Goal: Information Seeking & Learning: Learn about a topic

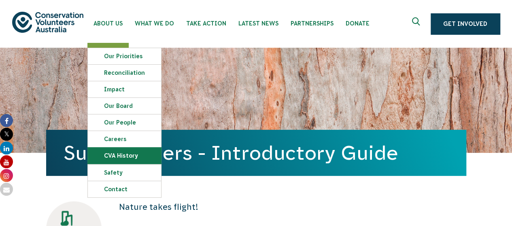
click at [116, 151] on link "CVA history" at bounding box center [124, 156] width 73 height 16
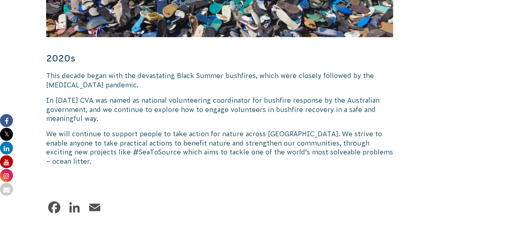
scroll to position [1276, 0]
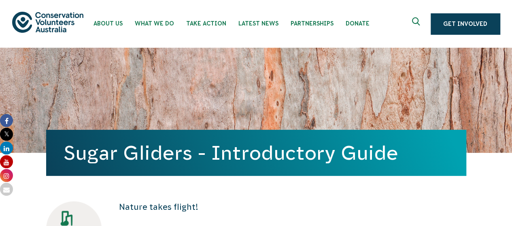
click at [168, 147] on h1 "Sugar Gliders - Introductory Guide" at bounding box center [256, 153] width 384 height 22
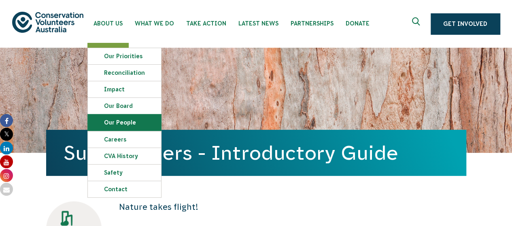
click at [135, 123] on link "Our People" at bounding box center [124, 122] width 73 height 16
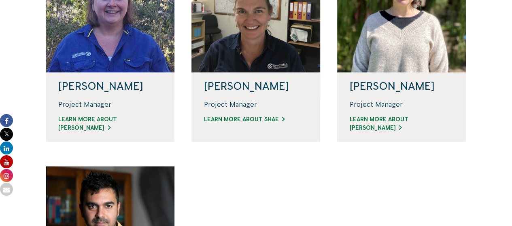
scroll to position [572, 0]
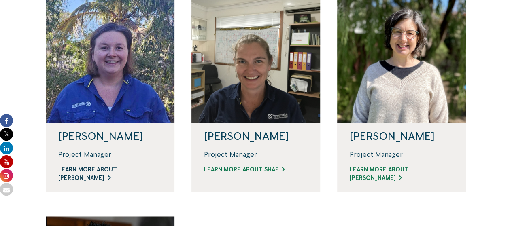
click at [118, 168] on link "Learn more about [PERSON_NAME]" at bounding box center [110, 173] width 104 height 17
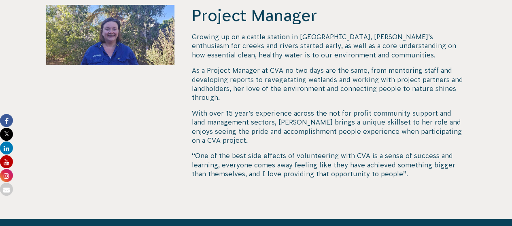
scroll to position [286, 0]
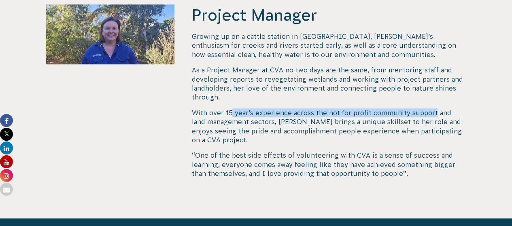
drag, startPoint x: 230, startPoint y: 109, endPoint x: 431, endPoint y: 106, distance: 201.5
click at [431, 106] on div "Growing up on a cattle station in Central QLD, Linda’s enthusiasm for creeks an…" at bounding box center [328, 105] width 274 height 146
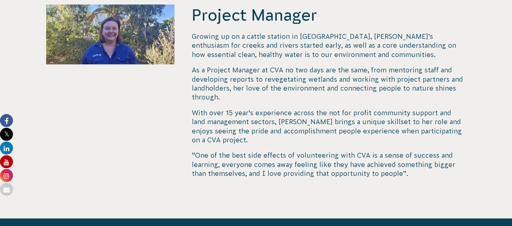
click at [387, 158] on span "“One of the best side effects of volunteering with CVA is a sense of success an…" at bounding box center [322, 164] width 263 height 25
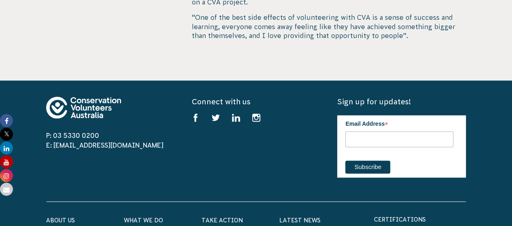
scroll to position [424, 0]
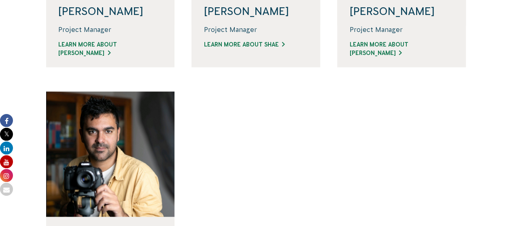
scroll to position [657, 0]
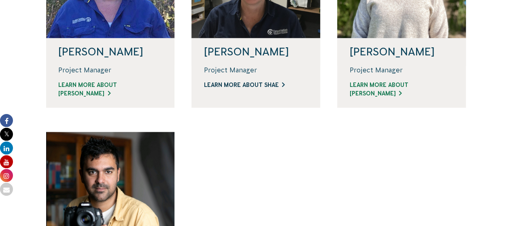
click at [254, 86] on link "Learn more about Shae" at bounding box center [255, 85] width 104 height 8
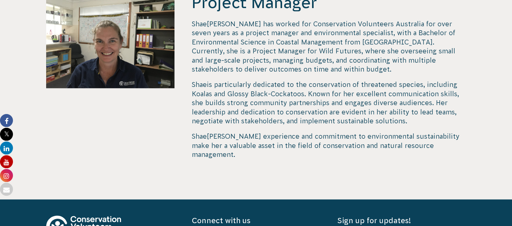
scroll to position [299, 0]
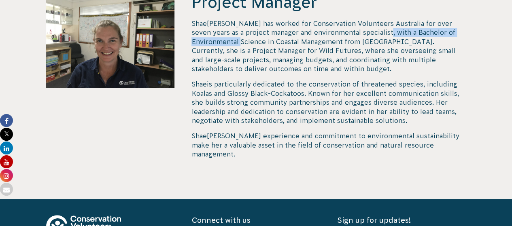
drag, startPoint x: 360, startPoint y: 32, endPoint x: 217, endPoint y: 41, distance: 143.5
click at [217, 41] on p "[PERSON_NAME] has worked for Conservation Volunteers Australia for over seven y…" at bounding box center [328, 46] width 274 height 54
click at [269, 94] on p "Shae is particularly dedicated to the conservation of threatened species, inclu…" at bounding box center [328, 102] width 274 height 45
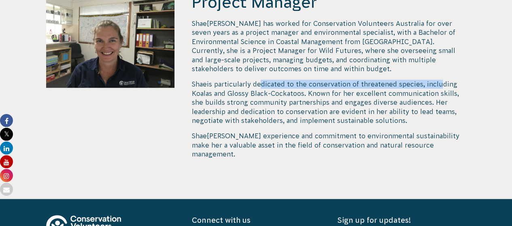
drag, startPoint x: 256, startPoint y: 84, endPoint x: 436, endPoint y: 86, distance: 179.6
click at [436, 86] on p "Shae is particularly dedicated to the conservation of threatened species, inclu…" at bounding box center [328, 102] width 274 height 45
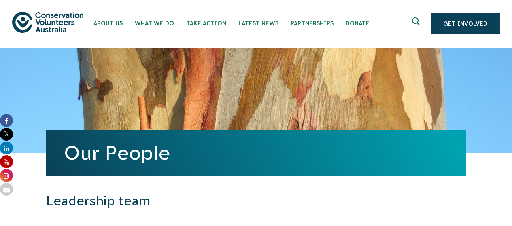
scroll to position [657, 0]
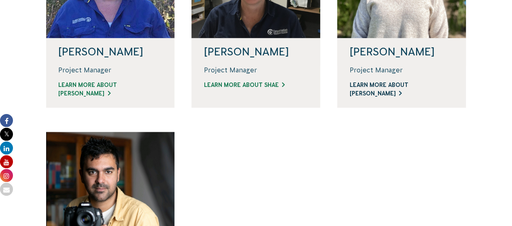
click at [390, 89] on link "Learn more about [PERSON_NAME]" at bounding box center [401, 89] width 104 height 17
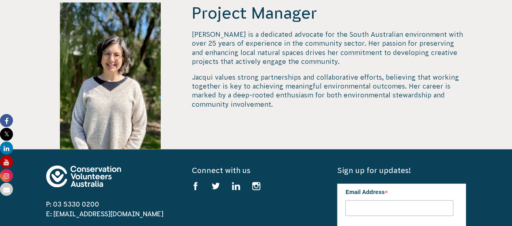
scroll to position [290, 0]
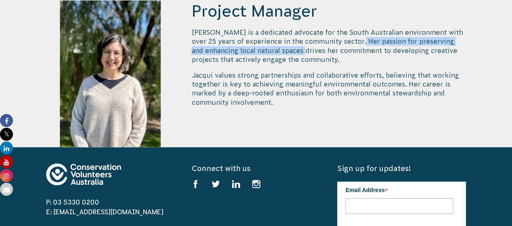
drag, startPoint x: 345, startPoint y: 43, endPoint x: 293, endPoint y: 50, distance: 52.2
click at [293, 50] on p "Jacqui Wilson is a dedicated advocate for the South Australian environment with…" at bounding box center [328, 46] width 274 height 36
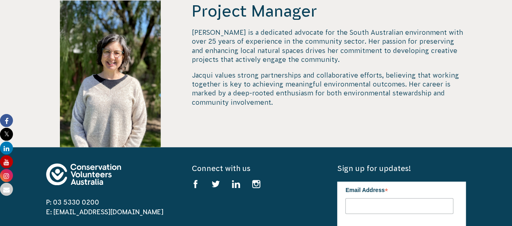
click at [309, 67] on div "Jacqui Wilson is a dedicated advocate for the South Australian environment with…" at bounding box center [328, 67] width 274 height 79
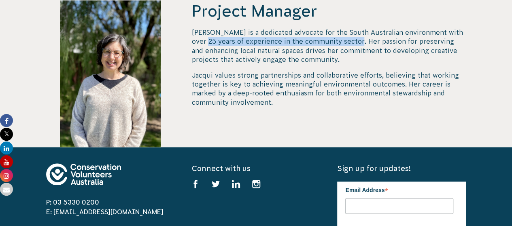
drag, startPoint x: 343, startPoint y: 40, endPoint x: 192, endPoint y: 42, distance: 151.7
click at [192, 42] on p "Jacqui Wilson is a dedicated advocate for the South Australian environment with…" at bounding box center [328, 46] width 274 height 36
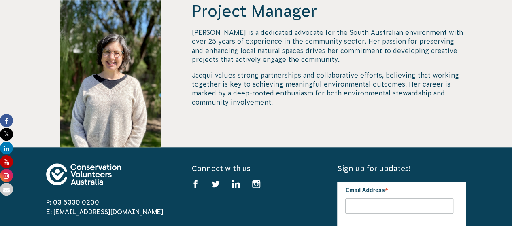
click at [226, 80] on p "Jacqui values strong partnerships and collaborative efforts, believing that wor…" at bounding box center [328, 89] width 274 height 36
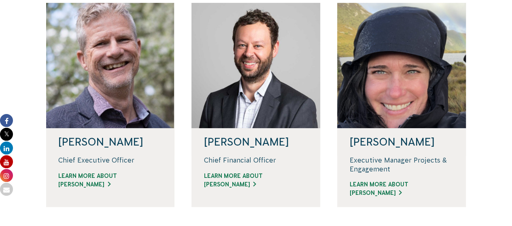
scroll to position [227, 0]
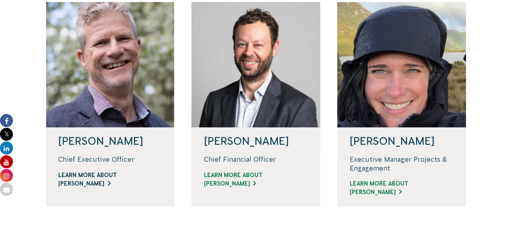
click at [91, 186] on link "Learn more about [PERSON_NAME]" at bounding box center [110, 179] width 104 height 17
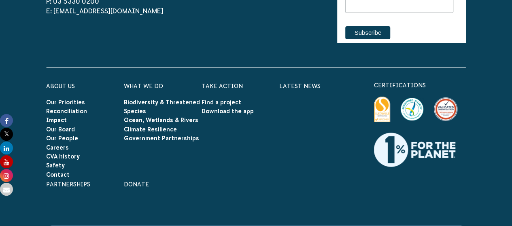
scroll to position [1423, 0]
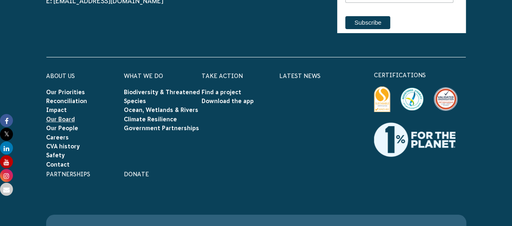
click at [64, 118] on link "Our Board" at bounding box center [60, 119] width 29 height 6
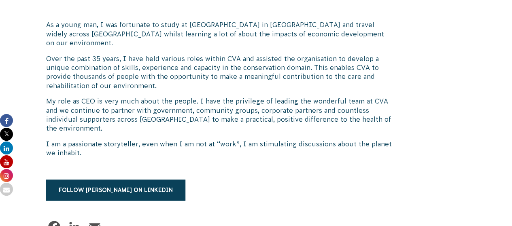
scroll to position [529, 0]
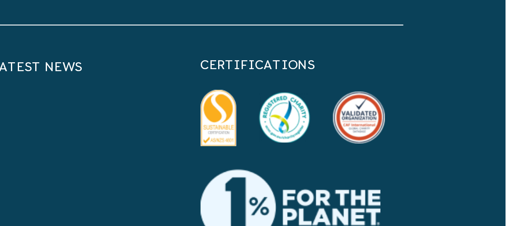
scroll to position [1078, 0]
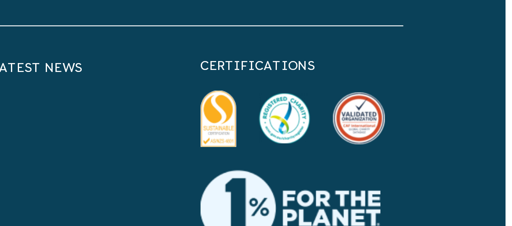
click at [379, 114] on img at bounding box center [382, 126] width 16 height 25
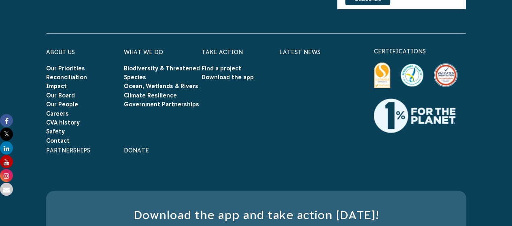
scroll to position [1115, 0]
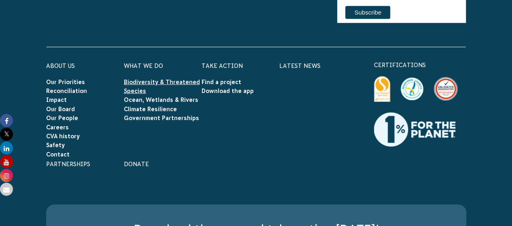
click at [130, 79] on link "Biodiversity & Threatened Species" at bounding box center [162, 86] width 76 height 15
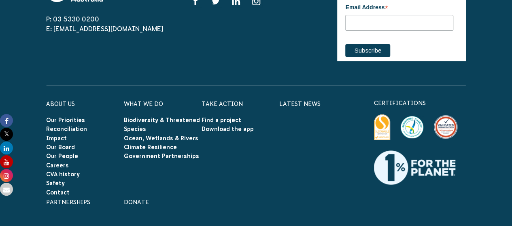
scroll to position [3323, 0]
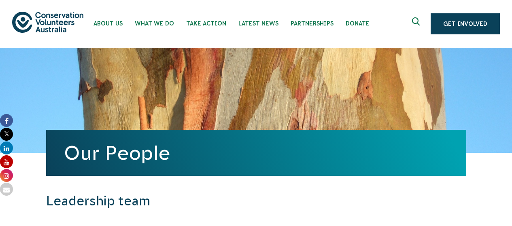
scroll to position [1556, 0]
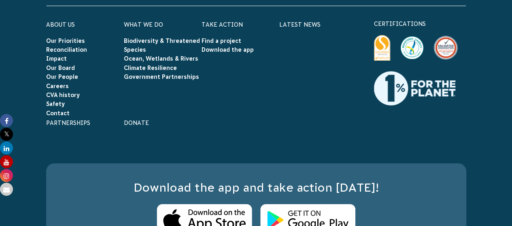
scroll to position [1423, 0]
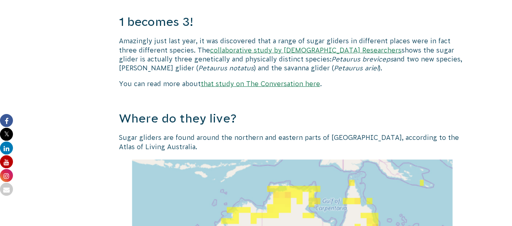
scroll to position [822, 0]
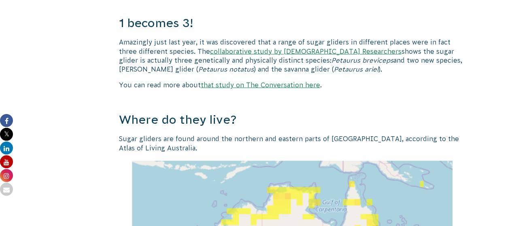
click at [210, 53] on link "collaborative study by [DEMOGRAPHIC_DATA] Researchers" at bounding box center [305, 51] width 191 height 7
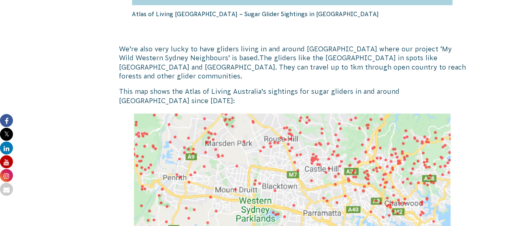
scroll to position [1271, 0]
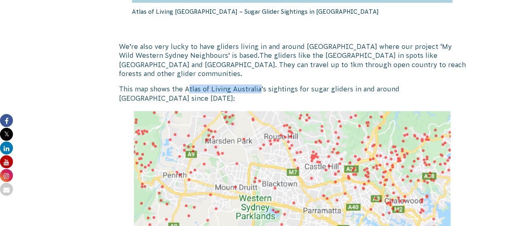
drag, startPoint x: 187, startPoint y: 90, endPoint x: 258, endPoint y: 91, distance: 70.8
click at [258, 91] on p "This map shows the Atlas of Living Australia’s sightings for sugar gliders in a…" at bounding box center [292, 94] width 347 height 18
drag, startPoint x: 258, startPoint y: 91, endPoint x: 197, endPoint y: 91, distance: 61.1
click at [197, 91] on p "This map shows the Atlas of Living Australia’s sightings for sugar gliders in a…" at bounding box center [292, 94] width 347 height 18
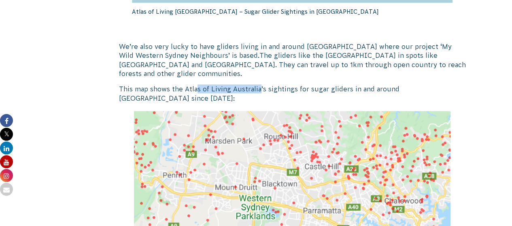
click at [197, 91] on p "This map shows the Atlas of Living Australia’s sightings for sugar gliders in a…" at bounding box center [292, 94] width 347 height 18
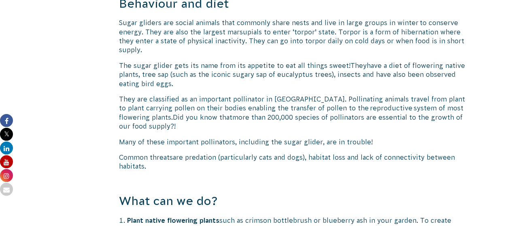
scroll to position [1633, 0]
drag, startPoint x: 289, startPoint y: 22, endPoint x: 333, endPoint y: 24, distance: 44.2
click at [333, 24] on span "Sugar gliders are social animals that commonly share nests and live in large gr…" at bounding box center [291, 36] width 345 height 34
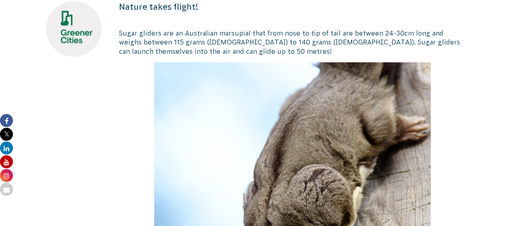
scroll to position [200, 0]
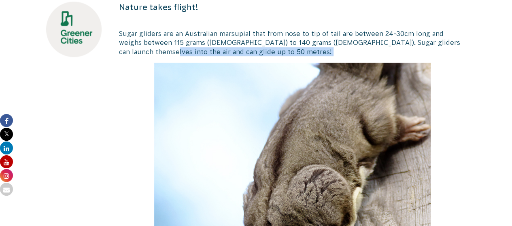
drag, startPoint x: 193, startPoint y: 55, endPoint x: 115, endPoint y: 50, distance: 78.2
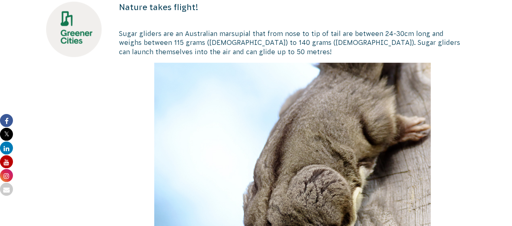
drag, startPoint x: 357, startPoint y: 33, endPoint x: 431, endPoint y: 28, distance: 74.6
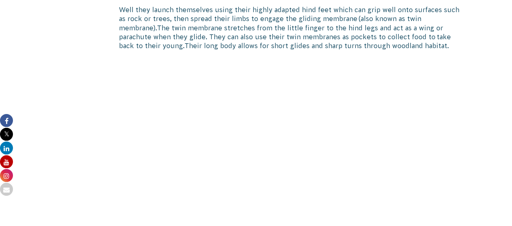
scroll to position [564, 0]
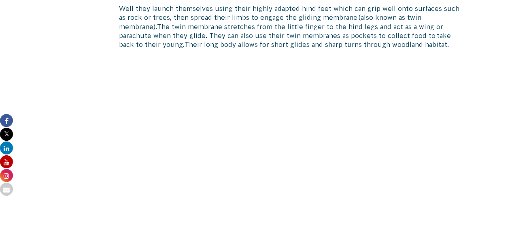
click at [278, 7] on span "Well they launch themselves using their highly adapted hind feet which can grip…" at bounding box center [289, 17] width 340 height 25
click at [288, 23] on span "The twin membrane stretches from the little finger to the hind legs and act as …" at bounding box center [285, 35] width 332 height 25
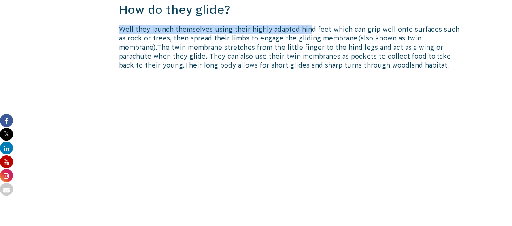
scroll to position [543, 0]
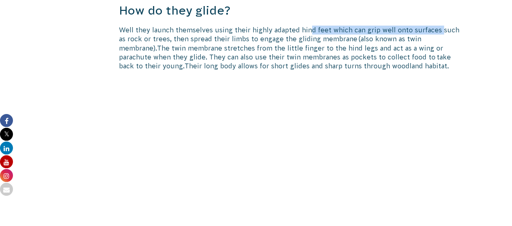
drag, startPoint x: 308, startPoint y: 12, endPoint x: 434, endPoint y: 31, distance: 126.8
click at [434, 31] on p "Well they launch themselves using their highly adapted hind feet which can grip…" at bounding box center [292, 47] width 347 height 45
click at [434, 31] on span "Well they launch themselves using their highly adapted hind feet which can grip…" at bounding box center [289, 38] width 340 height 25
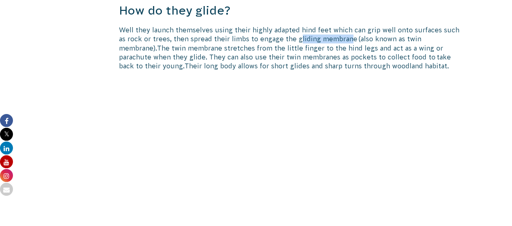
drag, startPoint x: 288, startPoint y: 39, endPoint x: 340, endPoint y: 38, distance: 51.4
click at [340, 38] on span "Well they launch themselves using their highly adapted hind feet which can grip…" at bounding box center [289, 38] width 340 height 25
click at [388, 42] on span "Well they launch themselves using their highly adapted hind feet which can grip…" at bounding box center [289, 38] width 340 height 25
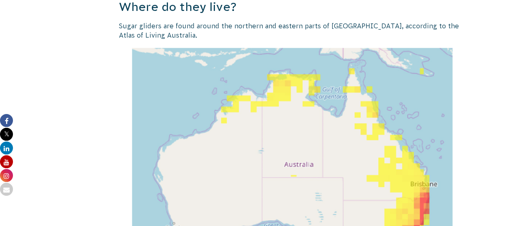
scroll to position [935, 0]
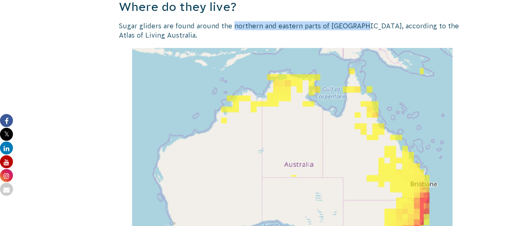
drag, startPoint x: 231, startPoint y: 28, endPoint x: 354, endPoint y: 25, distance: 123.0
click at [354, 25] on p "Sugar gliders are found around the northern and eastern parts of [GEOGRAPHIC_DA…" at bounding box center [292, 30] width 347 height 18
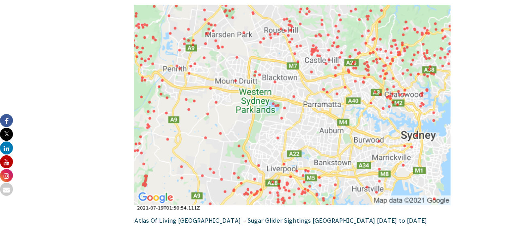
scroll to position [1378, 0]
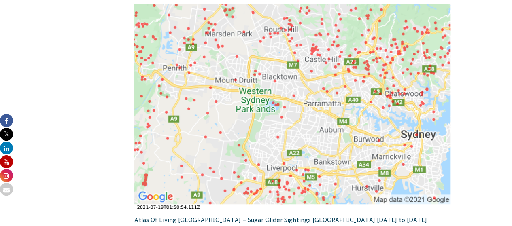
click at [485, 95] on body "About Us Our Priorities Reconciliation Impact Our Board Our People Careers CVA …" at bounding box center [256, 3] width 512 height 2763
click at [485, 96] on body "About Us Our Priorities Reconciliation Impact Our Board Our People Careers CVA …" at bounding box center [256, 3] width 512 height 2763
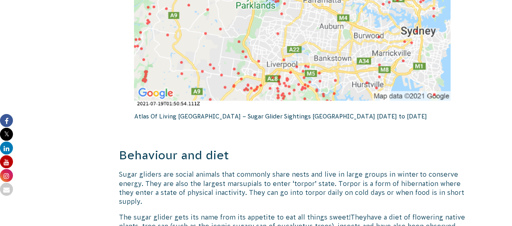
scroll to position [1472, 0]
